Goal: Task Accomplishment & Management: Use online tool/utility

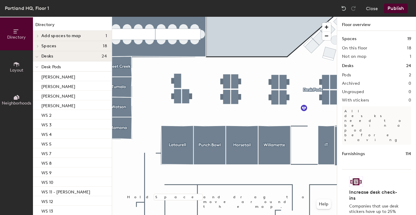
click at [16, 68] on span "Layout" at bounding box center [16, 70] width 13 height 5
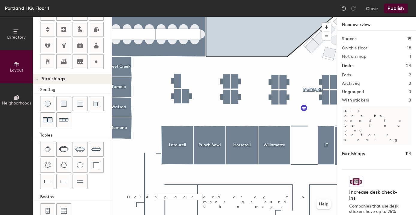
scroll to position [163, 0]
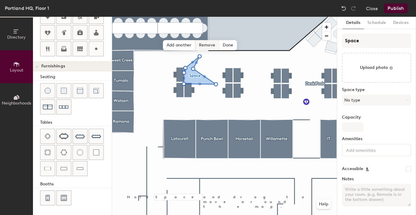
click at [206, 46] on span "Remove" at bounding box center [207, 45] width 24 height 10
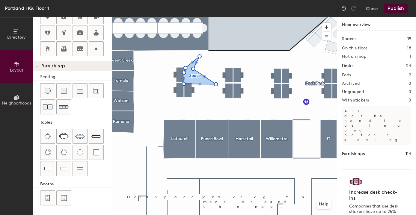
type input "20"
click at [16, 44] on button "Directory" at bounding box center [16, 33] width 33 height 33
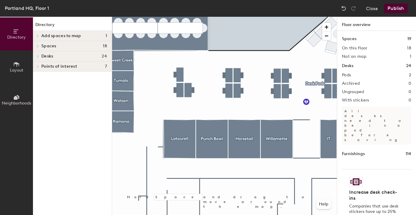
scroll to position [0, 0]
click at [54, 45] on span "Spaces" at bounding box center [48, 46] width 15 height 5
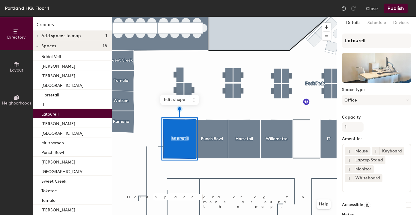
click at [13, 62] on icon at bounding box center [16, 64] width 7 height 7
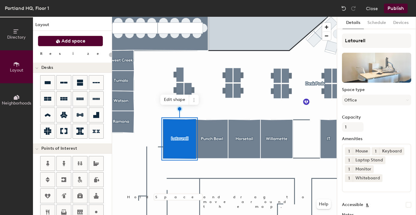
click at [63, 41] on span "Add space" at bounding box center [73, 41] width 24 height 6
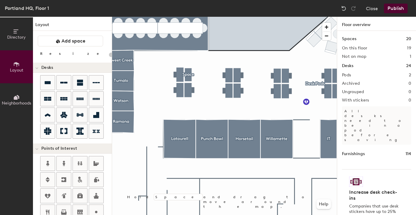
click at [189, 17] on div at bounding box center [224, 17] width 225 height 0
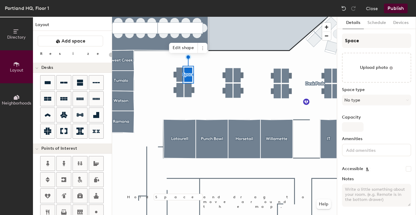
type input "20"
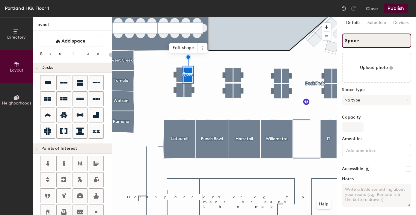
click at [366, 41] on input "Space" at bounding box center [376, 41] width 69 height 14
type input "W"
type input "20"
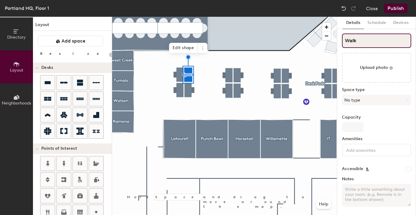
type input "Walki"
type input "20"
type input "Walking"
type input "20"
type input "Walking Desk"
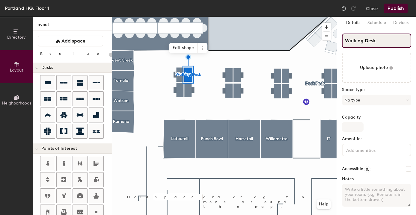
type input "20"
type input "Walking Desk"
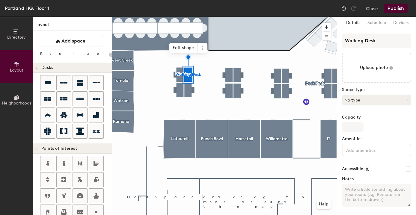
click at [358, 98] on button "No type" at bounding box center [376, 100] width 69 height 11
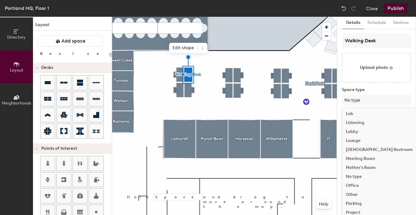
scroll to position [134, 0]
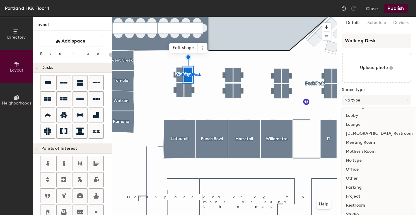
click at [358, 169] on div "Office" at bounding box center [379, 169] width 74 height 9
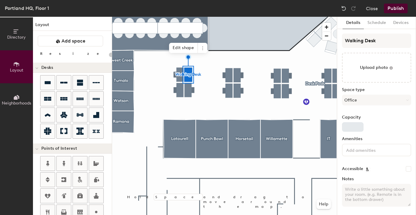
type input "20"
click at [350, 125] on input "Capacity" at bounding box center [353, 127] width 22 height 10
type input "1"
type input "20"
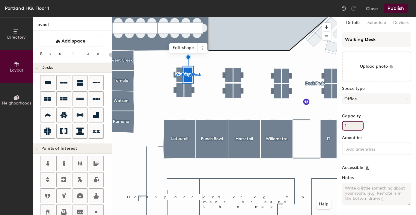
type input "1"
click at [248, 17] on div at bounding box center [224, 17] width 225 height 0
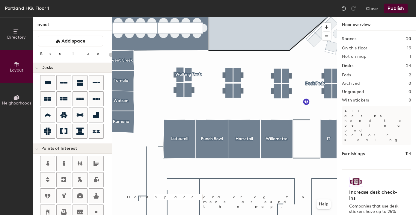
click at [401, 6] on button "Publish" at bounding box center [396, 9] width 24 height 10
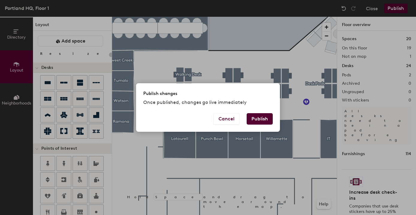
click at [260, 118] on button "Publish" at bounding box center [260, 118] width 26 height 11
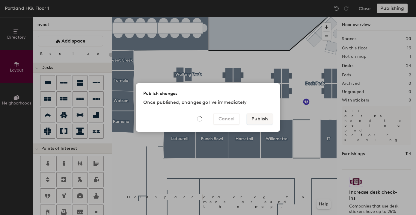
type input "20"
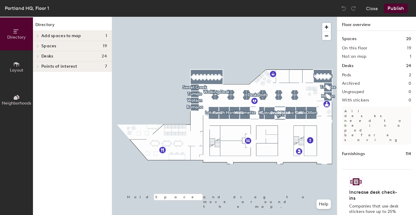
click at [75, 36] on span "Add spaces to map" at bounding box center [61, 36] width 40 height 5
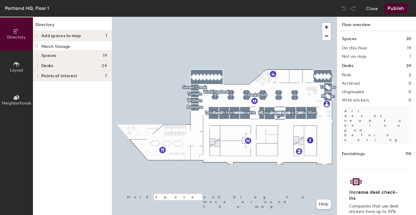
click at [67, 55] on h4 "Spaces 19" at bounding box center [74, 55] width 66 height 5
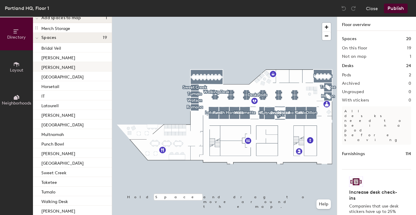
scroll to position [53, 0]
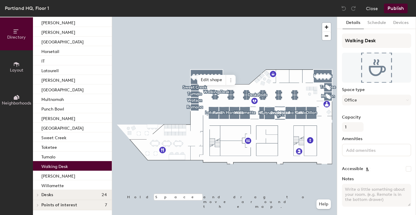
click at [57, 165] on p "Walking Desk" at bounding box center [54, 165] width 27 height 7
click at [375, 21] on button "Schedule" at bounding box center [377, 23] width 26 height 12
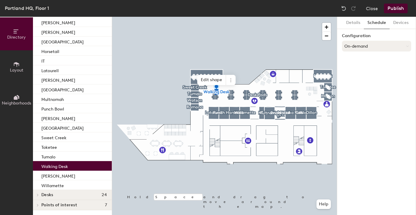
click at [368, 43] on button "On-demand" at bounding box center [376, 46] width 69 height 11
click at [360, 70] on div "Scheduled" at bounding box center [376, 70] width 69 height 9
click at [361, 60] on button "Select account" at bounding box center [376, 59] width 69 height 11
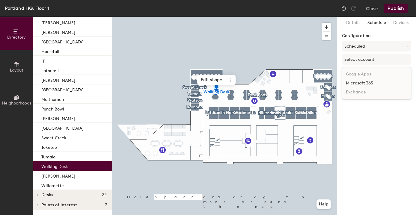
click at [356, 84] on div "Microsoft 365" at bounding box center [376, 83] width 69 height 9
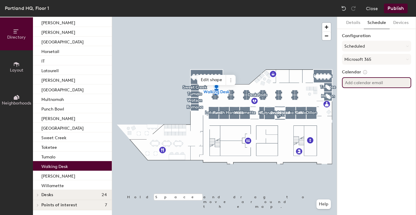
click at [363, 84] on input at bounding box center [376, 82] width 69 height 11
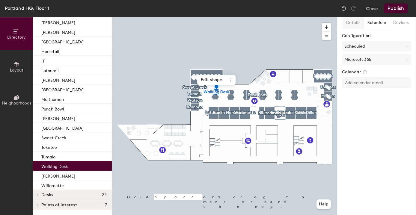
click at [358, 23] on button "Details" at bounding box center [353, 23] width 21 height 12
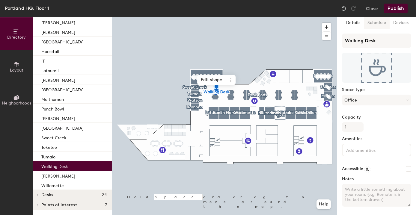
click at [371, 23] on button "Schedule" at bounding box center [377, 23] width 26 height 12
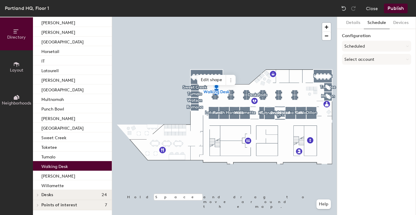
click at [363, 40] on div "Configuration Scheduled Select account" at bounding box center [376, 51] width 69 height 34
click at [361, 46] on button "Scheduled" at bounding box center [376, 46] width 69 height 11
click at [360, 60] on div "On-demand" at bounding box center [376, 61] width 69 height 9
click at [371, 47] on button "On-demand" at bounding box center [376, 46] width 69 height 11
